Goal: Task Accomplishment & Management: Complete application form

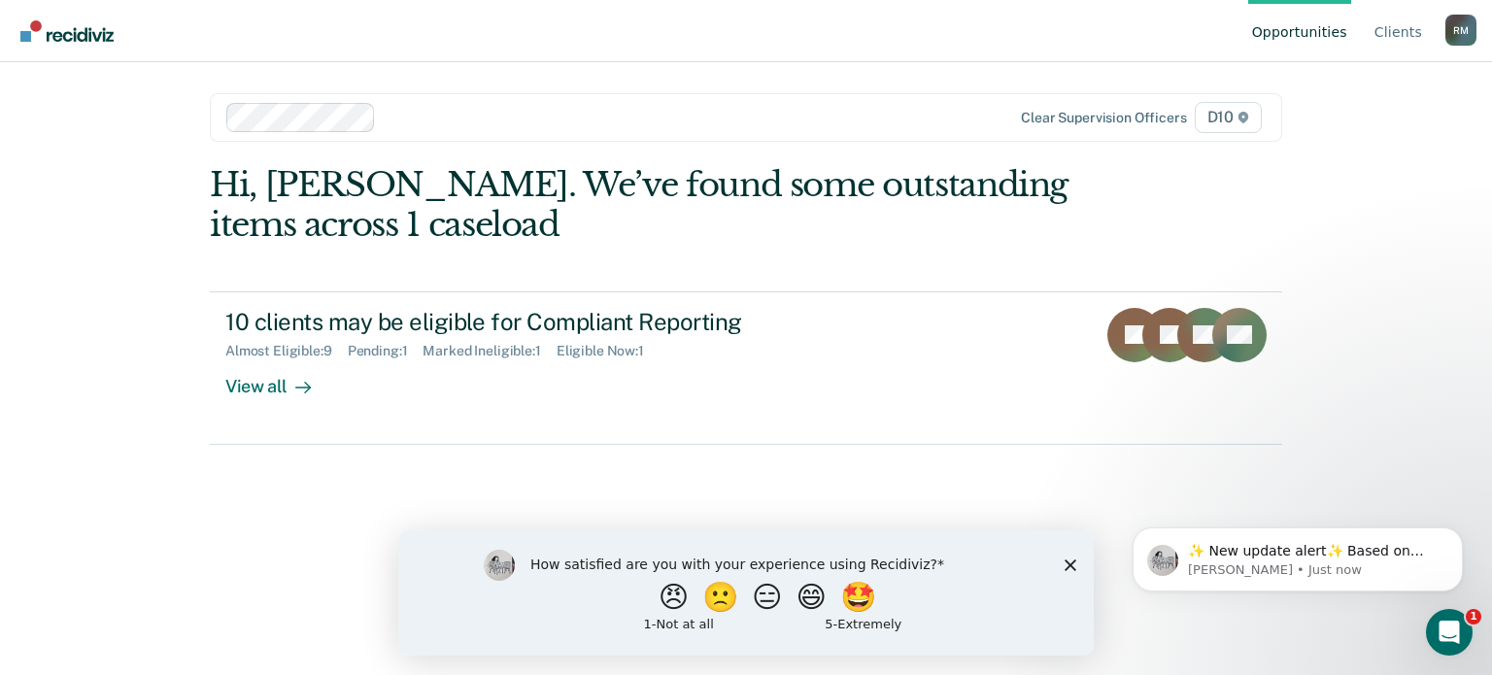
click at [1072, 562] on polygon "Close survey" at bounding box center [1071, 565] width 12 height 12
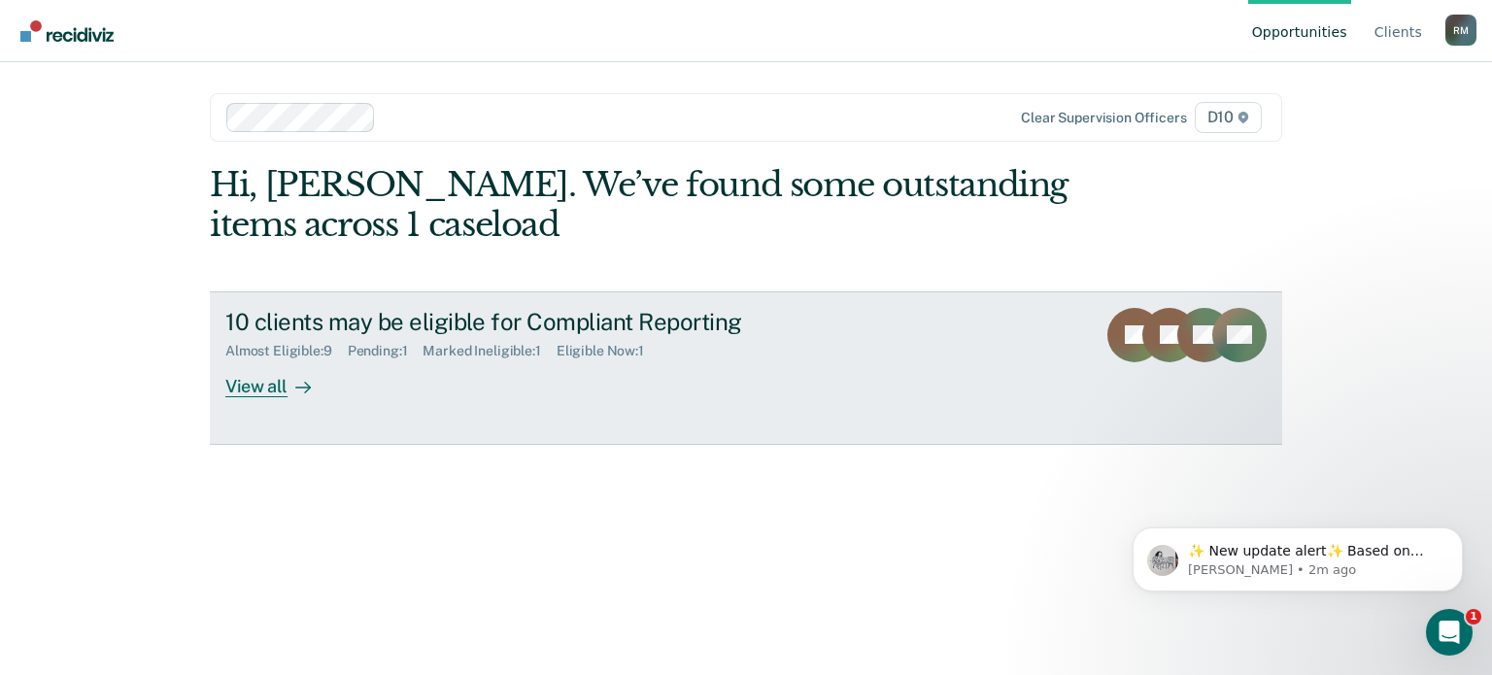
click at [254, 387] on div "View all" at bounding box center [279, 378] width 109 height 38
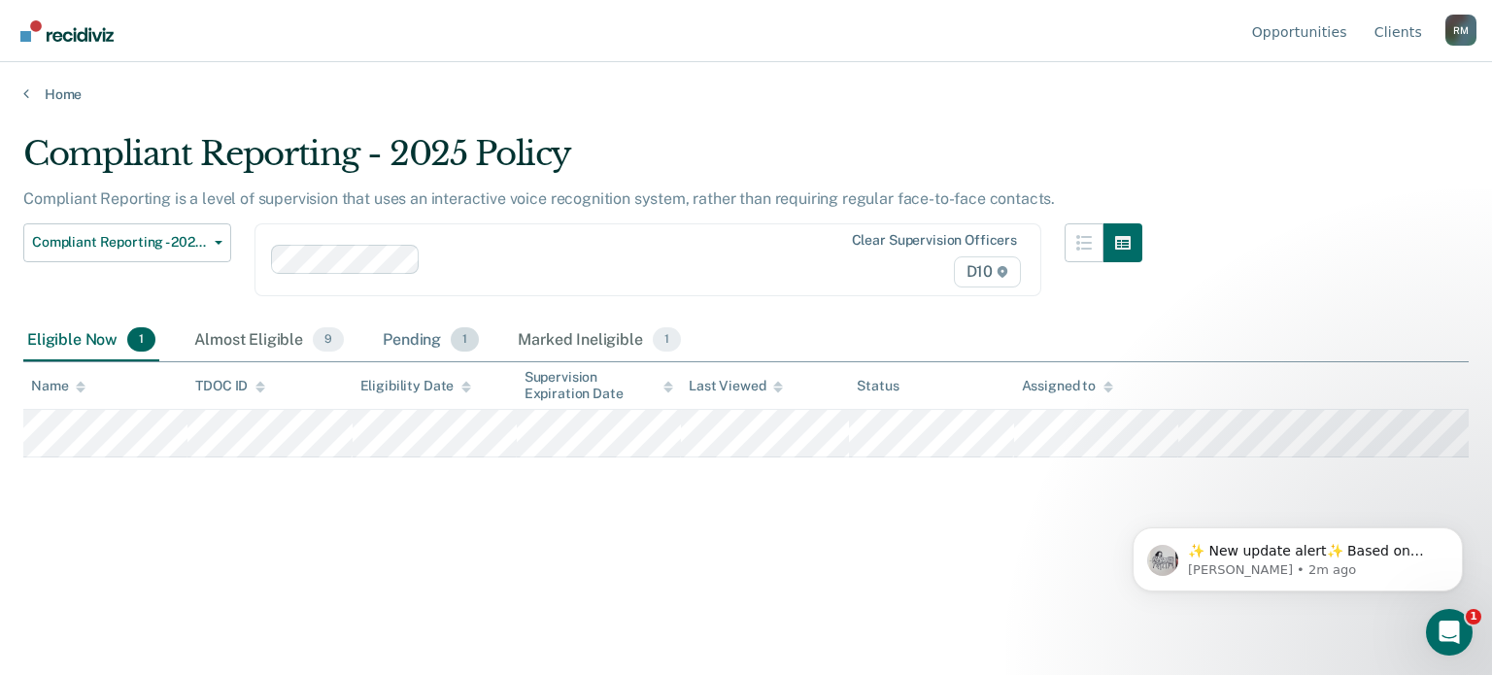
click at [416, 348] on div "Pending 1" at bounding box center [431, 341] width 104 height 43
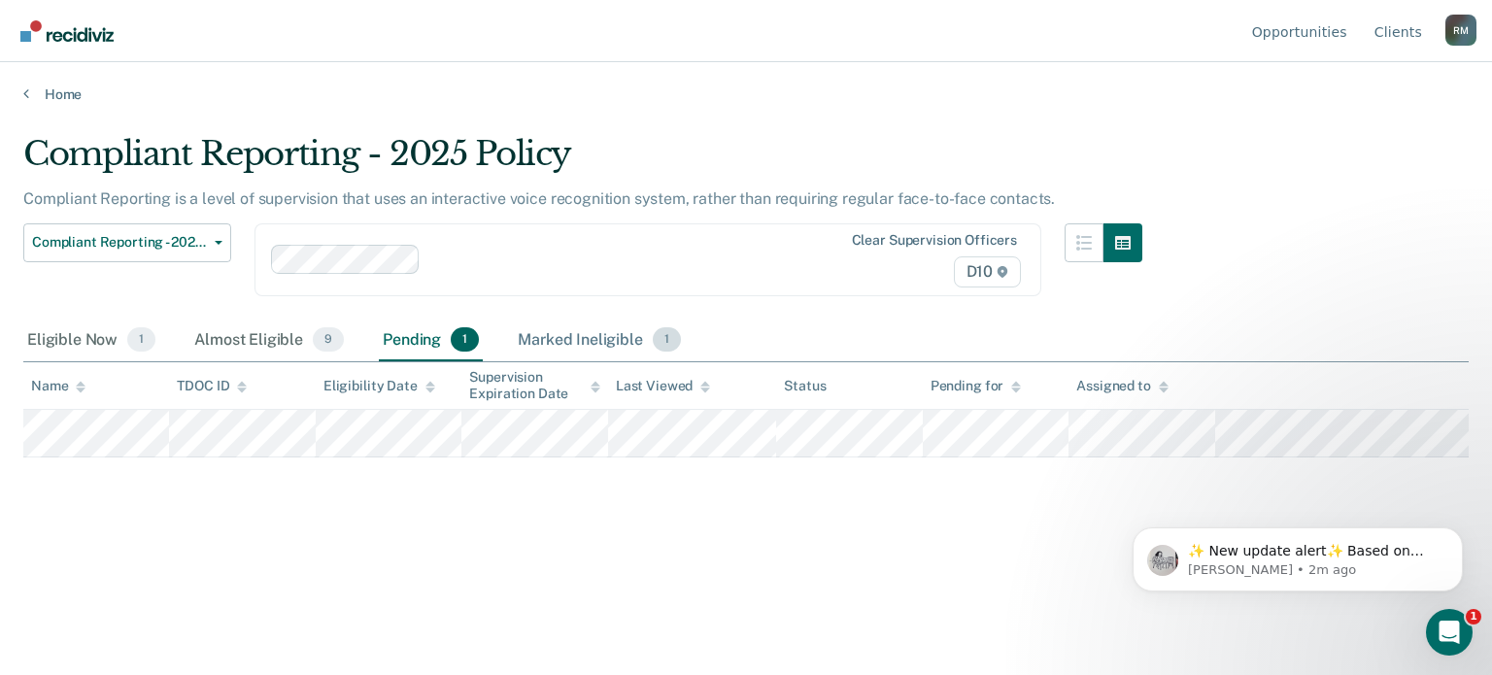
click at [557, 339] on div "Marked Ineligible 1" at bounding box center [599, 341] width 171 height 43
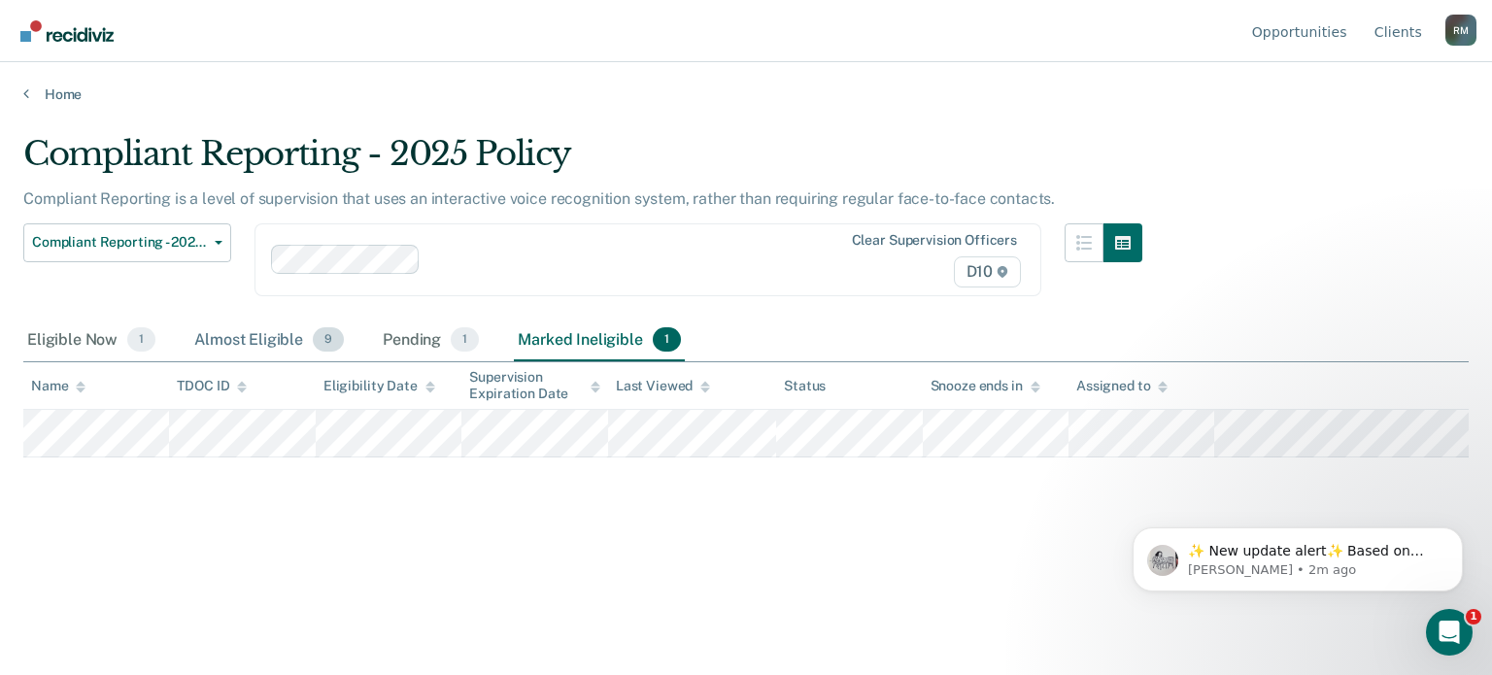
click at [255, 335] on div "Almost Eligible 9" at bounding box center [268, 341] width 157 height 43
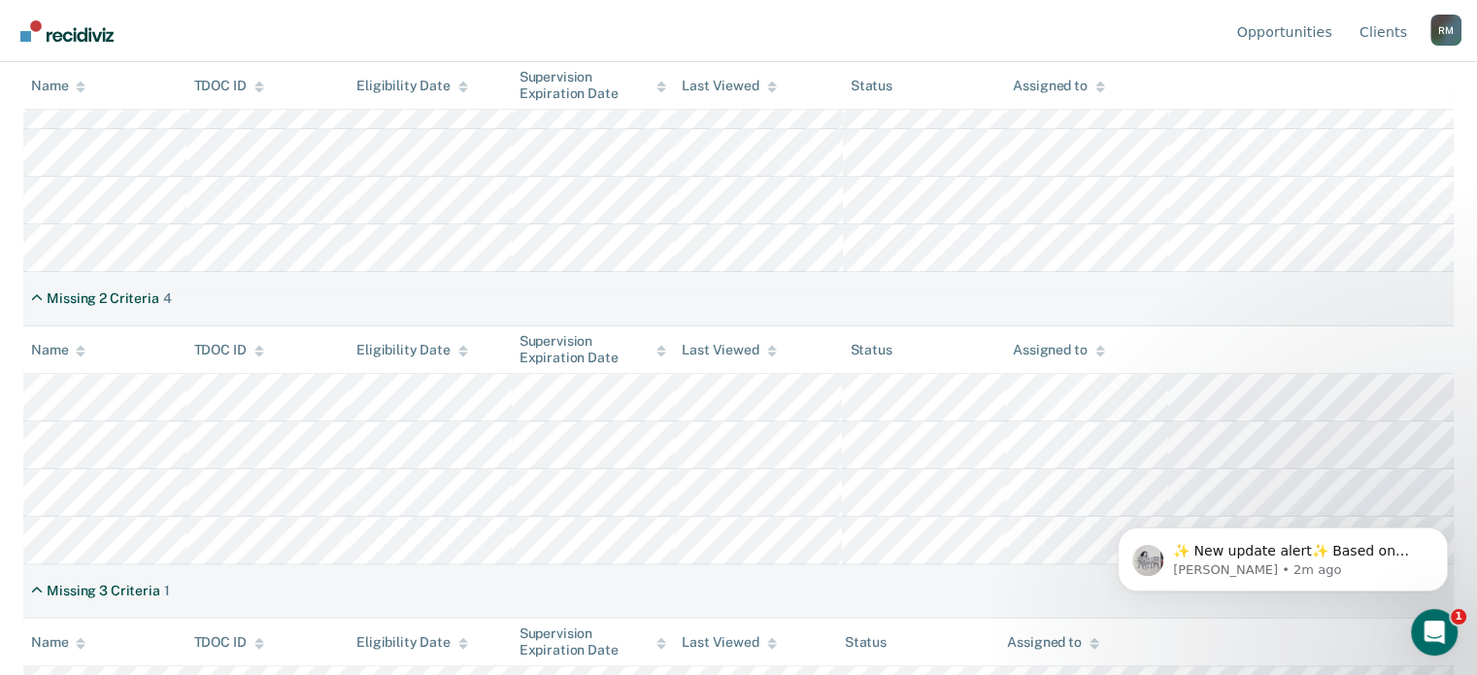
scroll to position [385, 0]
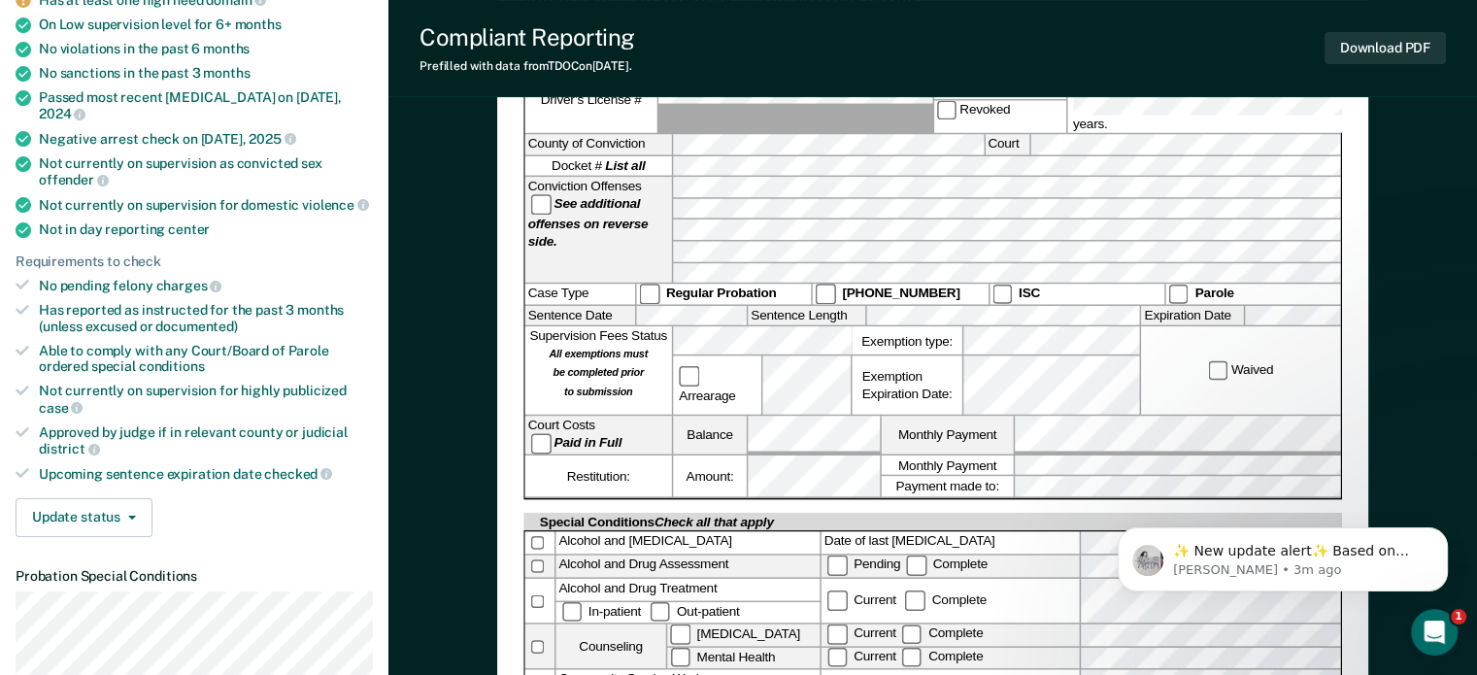
scroll to position [362, 0]
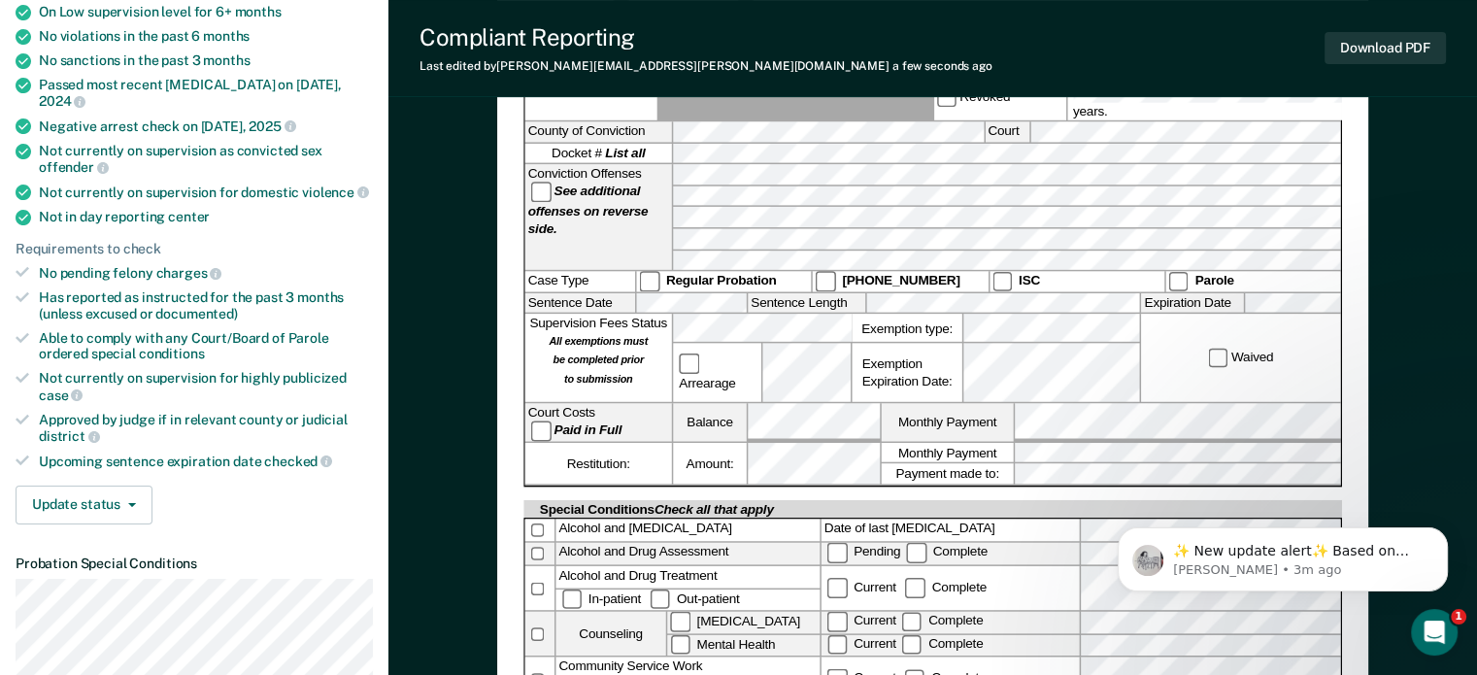
drag, startPoint x: 1476, startPoint y: 287, endPoint x: 1484, endPoint y: 302, distance: 17.4
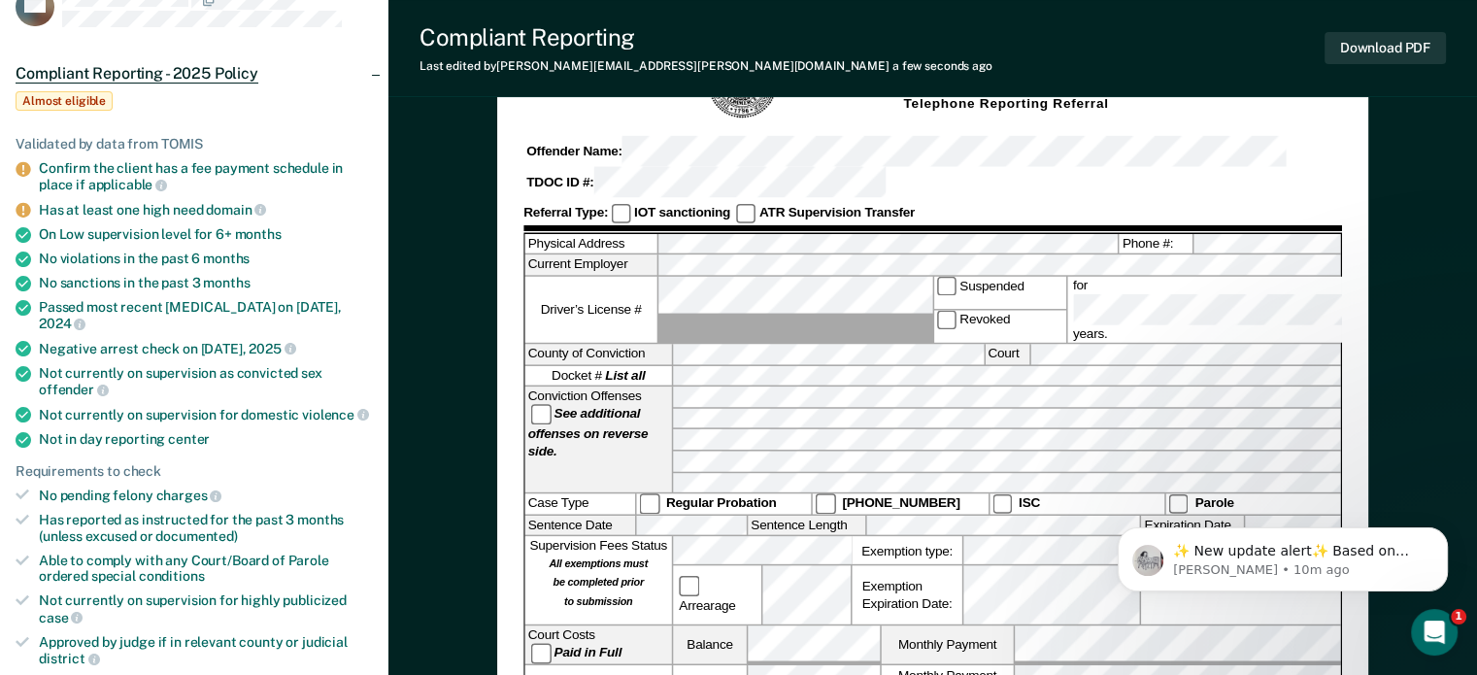
scroll to position [0, 0]
